Goal: Find specific page/section: Find specific page/section

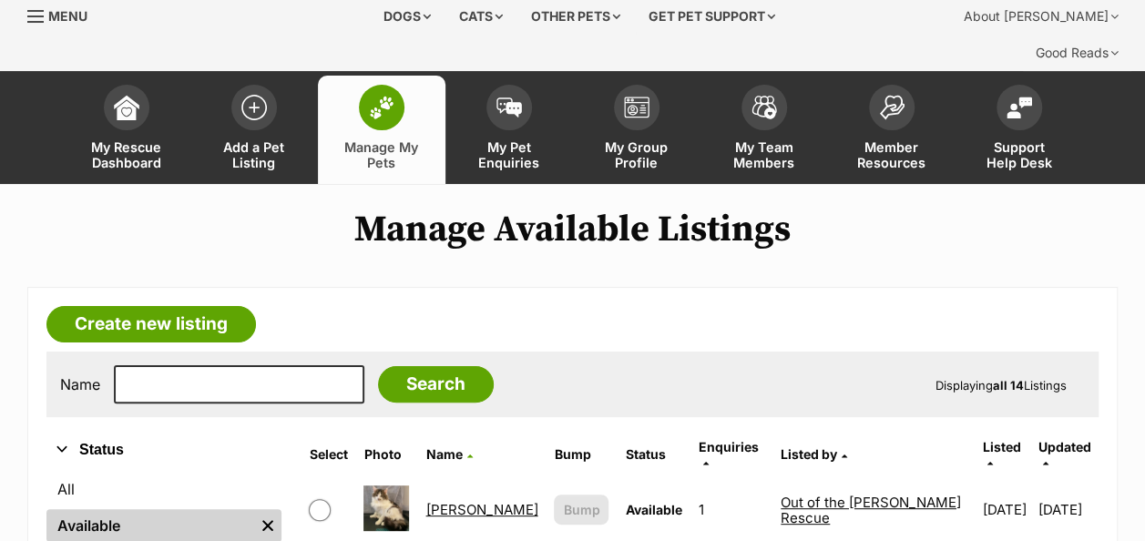
scroll to position [66, 0]
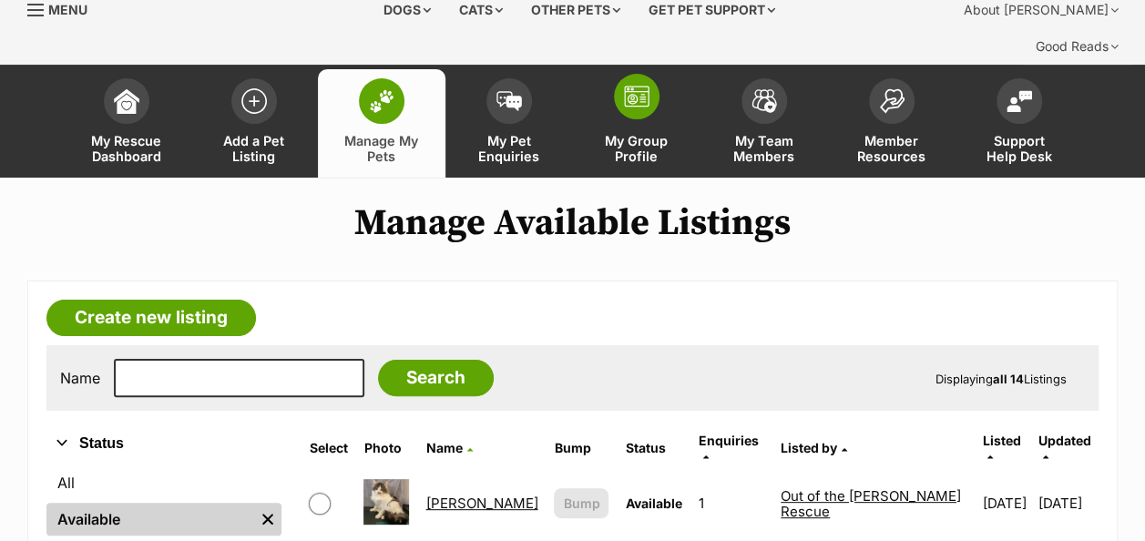
click at [636, 86] on img at bounding box center [637, 97] width 26 height 22
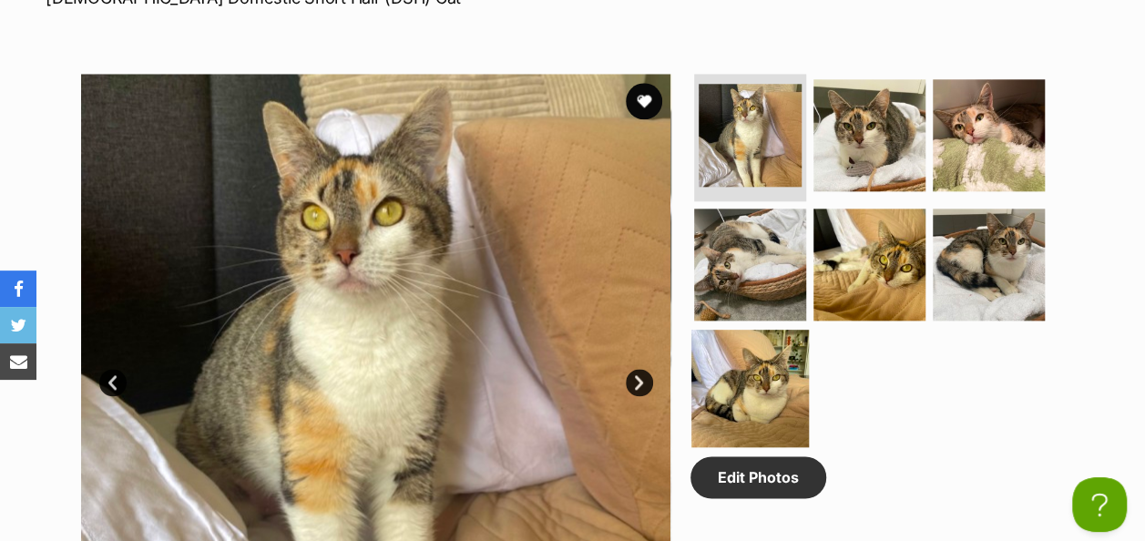
click at [782, 330] on img at bounding box center [750, 389] width 118 height 118
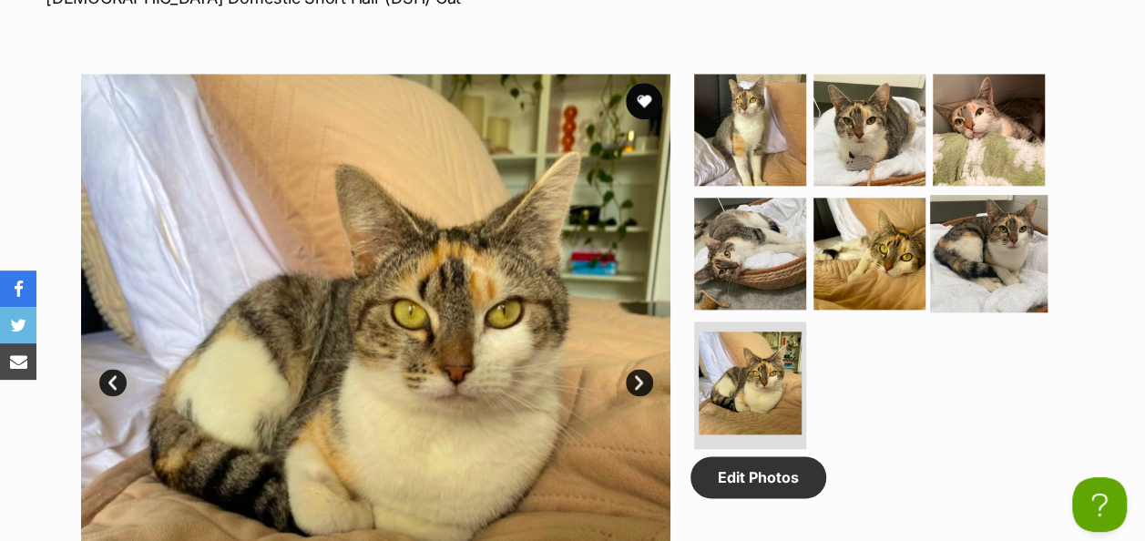
click at [991, 232] on img at bounding box center [989, 254] width 118 height 118
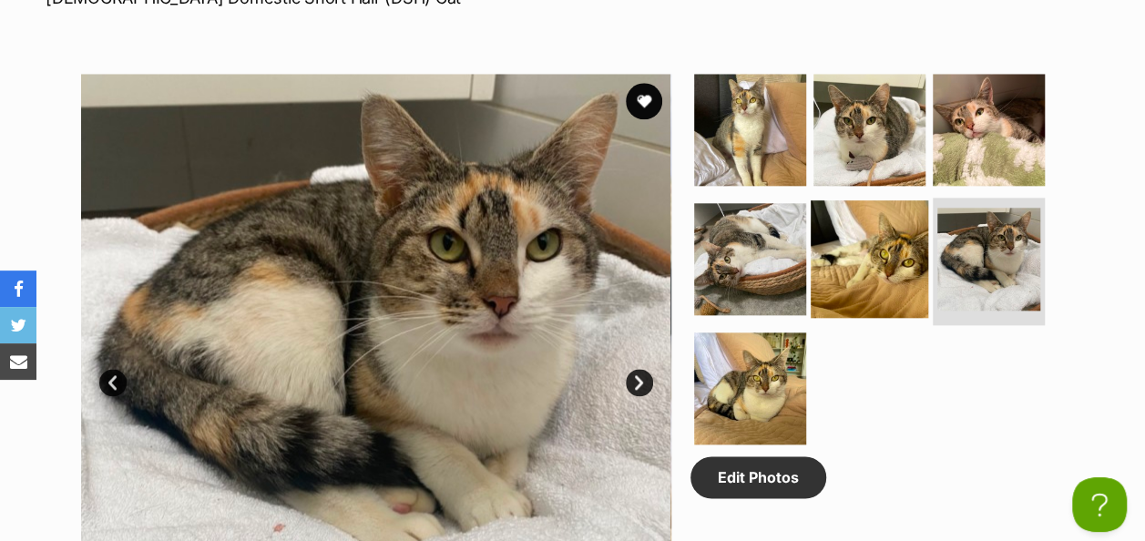
click at [873, 228] on img at bounding box center [870, 259] width 118 height 118
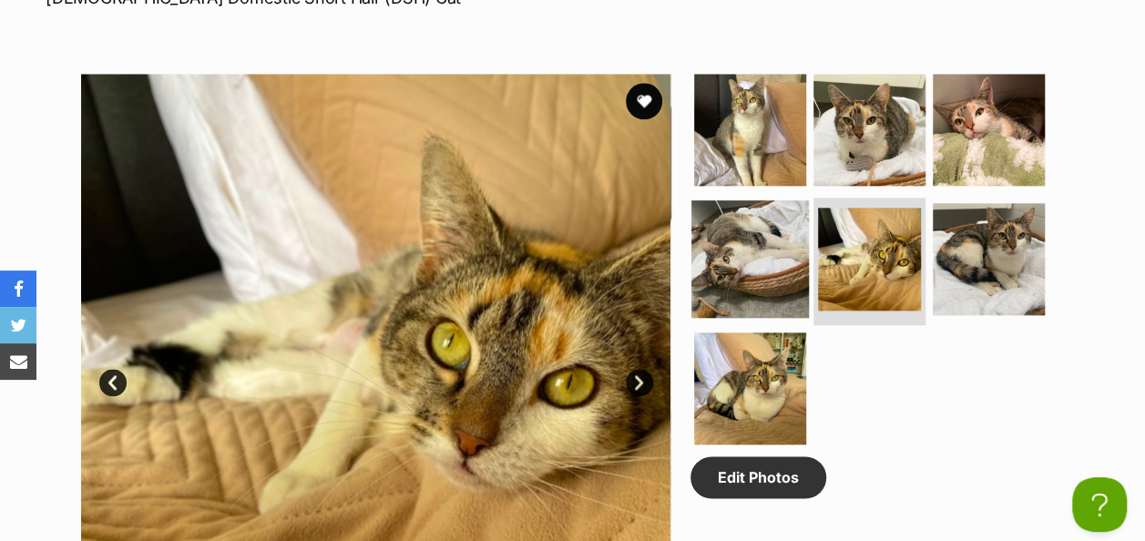
click at [740, 232] on img at bounding box center [750, 259] width 118 height 118
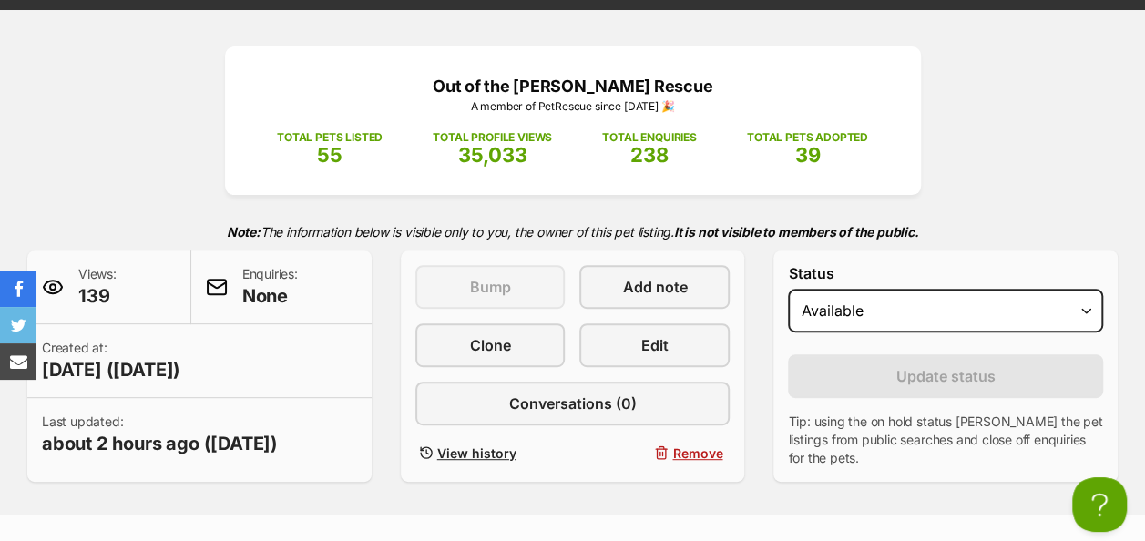
scroll to position [205, 0]
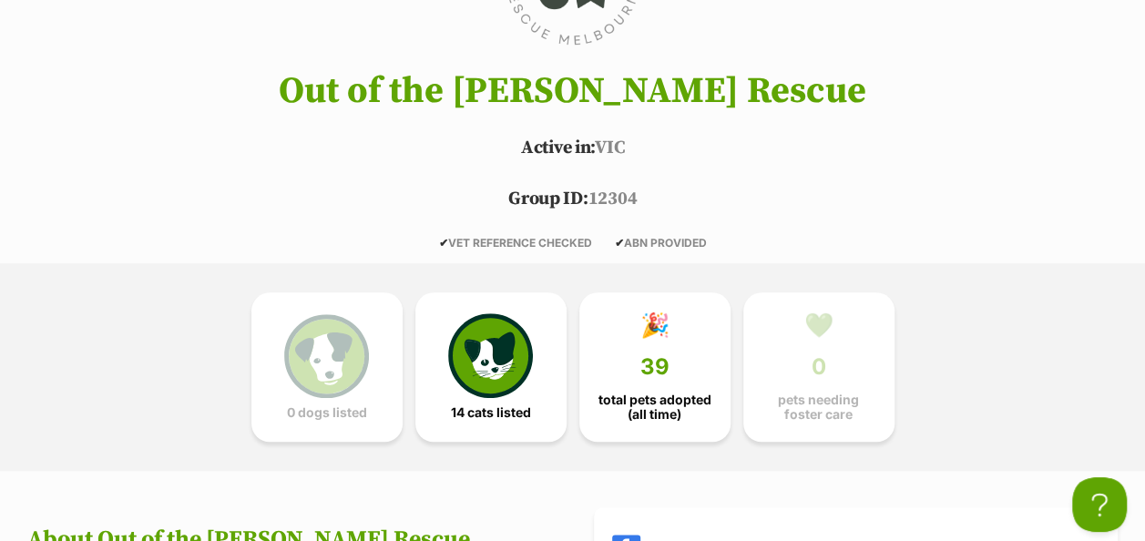
scroll to position [840, 0]
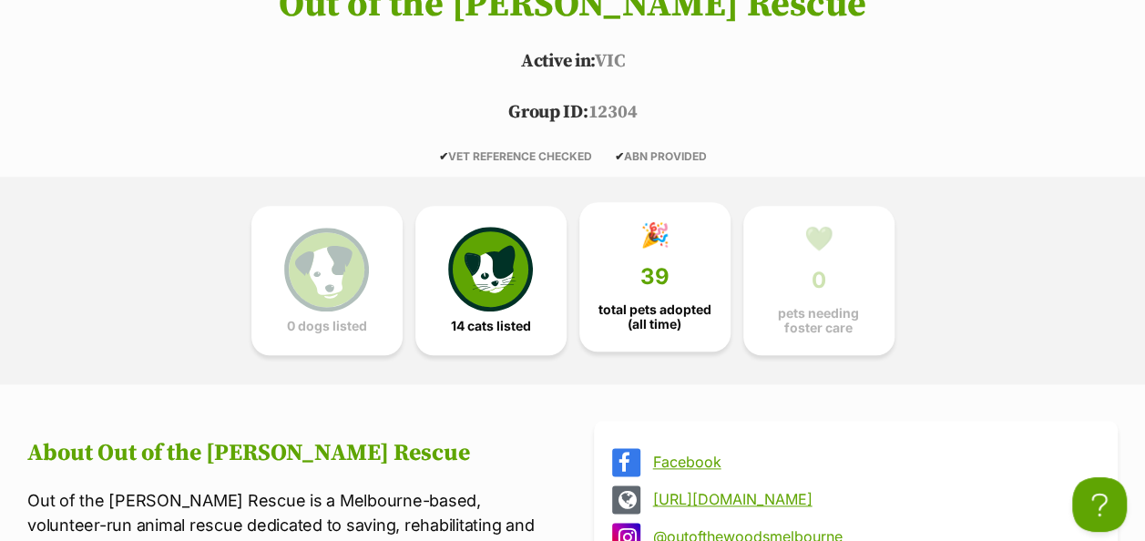
click at [660, 264] on span "39" at bounding box center [654, 277] width 29 height 26
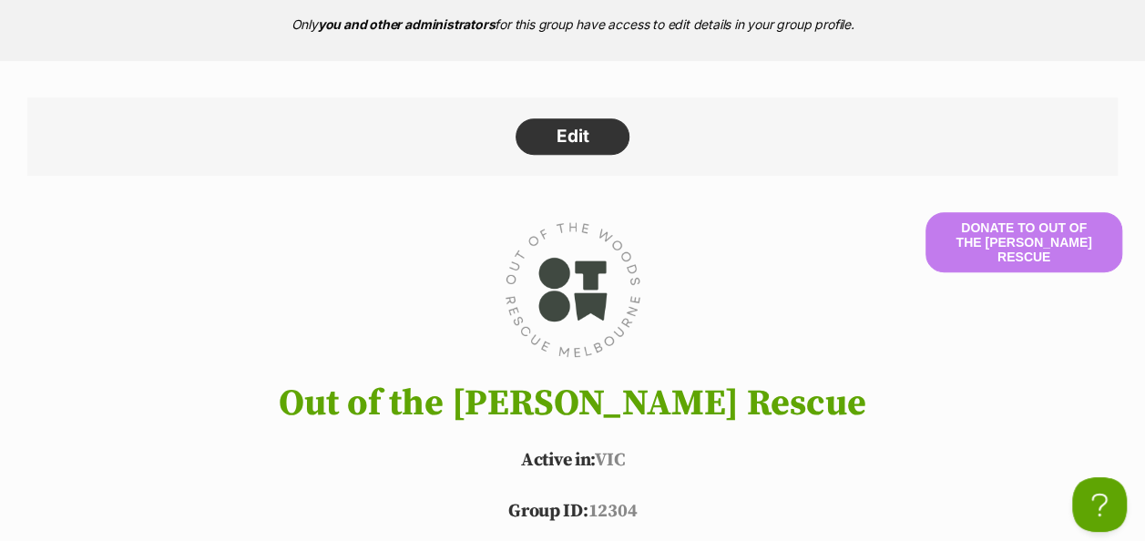
scroll to position [300, 0]
